Goal: Register for event/course

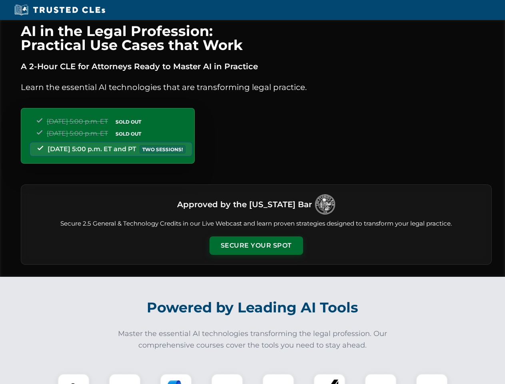
click at [256, 245] on button "Secure Your Spot" at bounding box center [255, 245] width 93 height 18
click at [74, 378] on img at bounding box center [73, 389] width 23 height 23
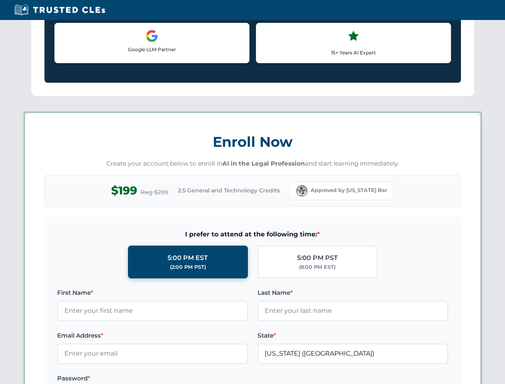
click at [176, 378] on label "Password *" at bounding box center [152, 378] width 191 height 10
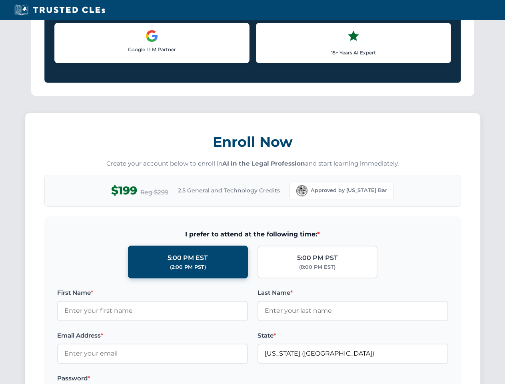
scroll to position [784, 0]
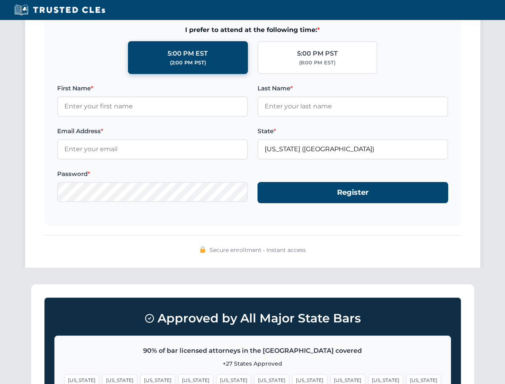
click at [368, 378] on span "[US_STATE]" at bounding box center [385, 380] width 35 height 12
